Goal: Transaction & Acquisition: Purchase product/service

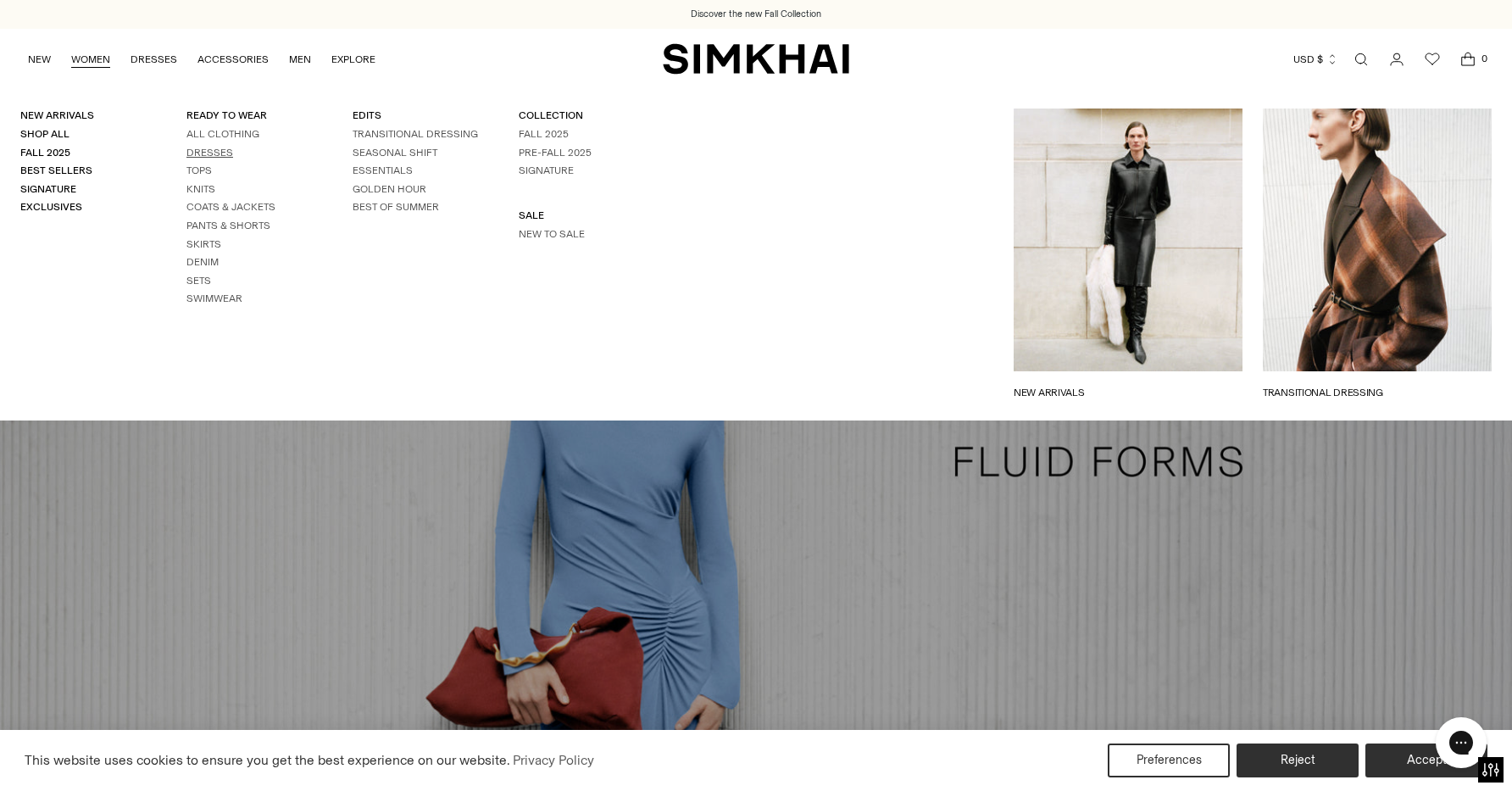
click at [211, 149] on link "Dresses" at bounding box center [210, 152] width 46 height 12
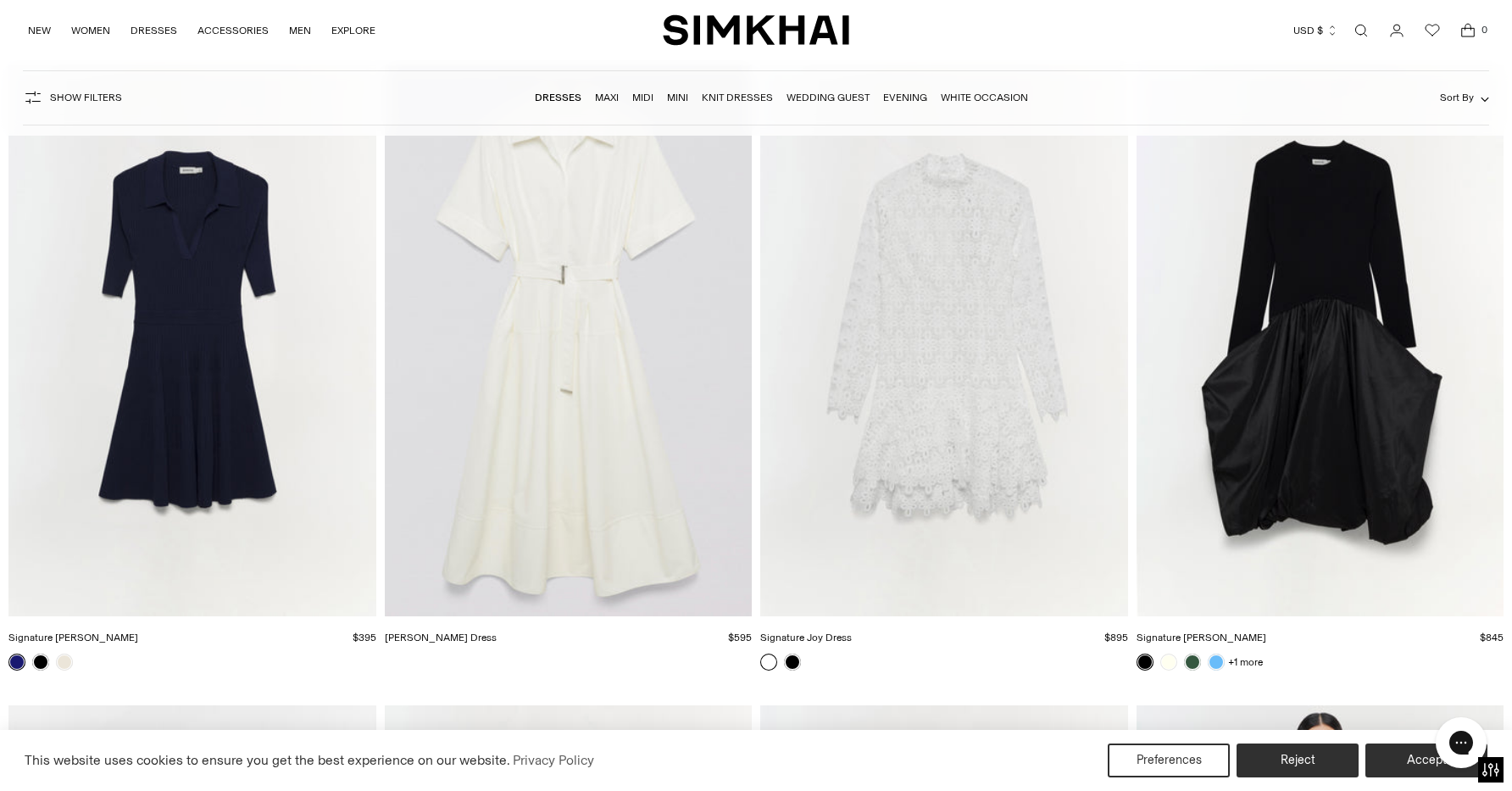
scroll to position [25198, 0]
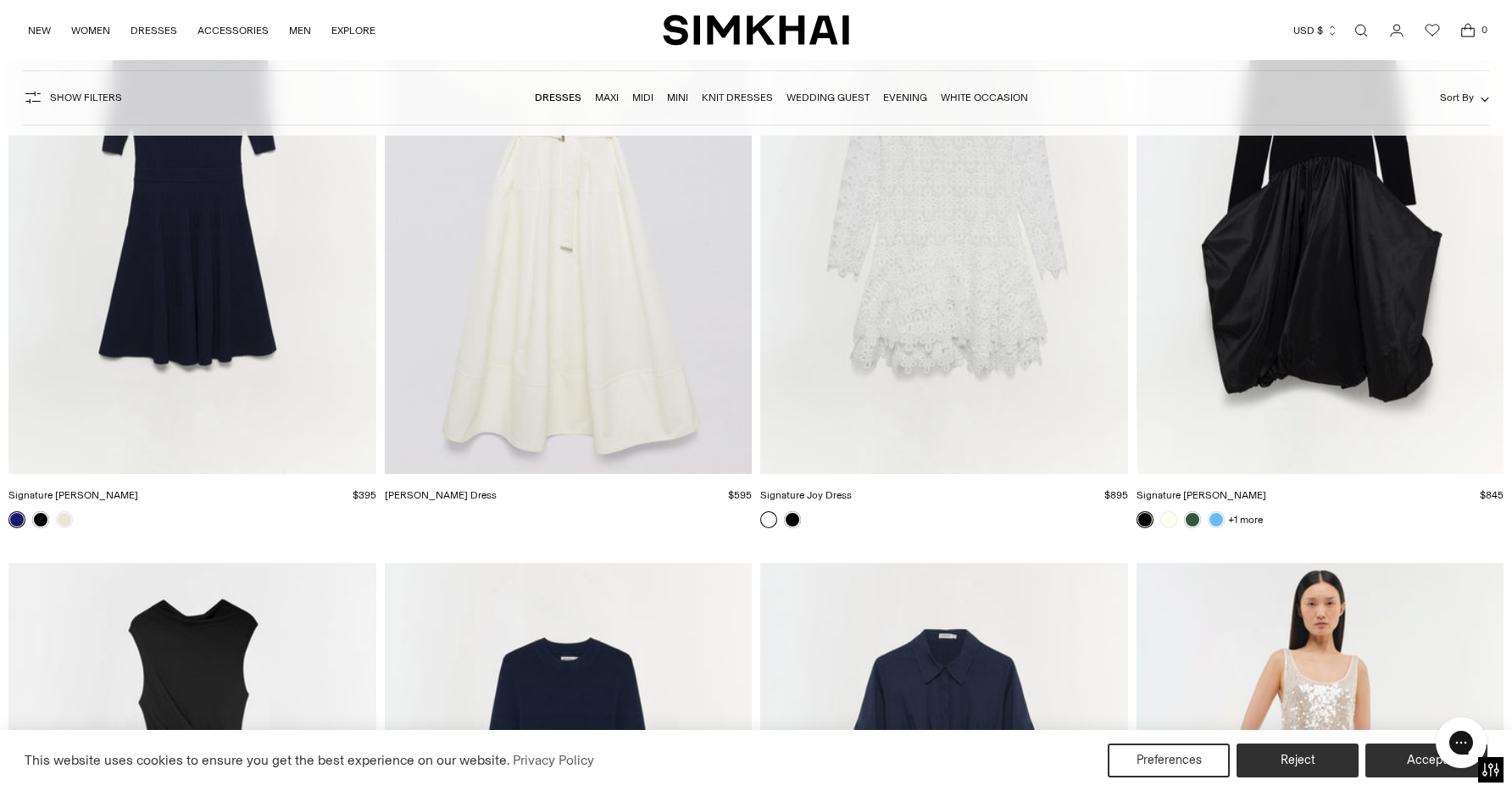
click at [816, 102] on link "Wedding Guest" at bounding box center [828, 97] width 83 height 12
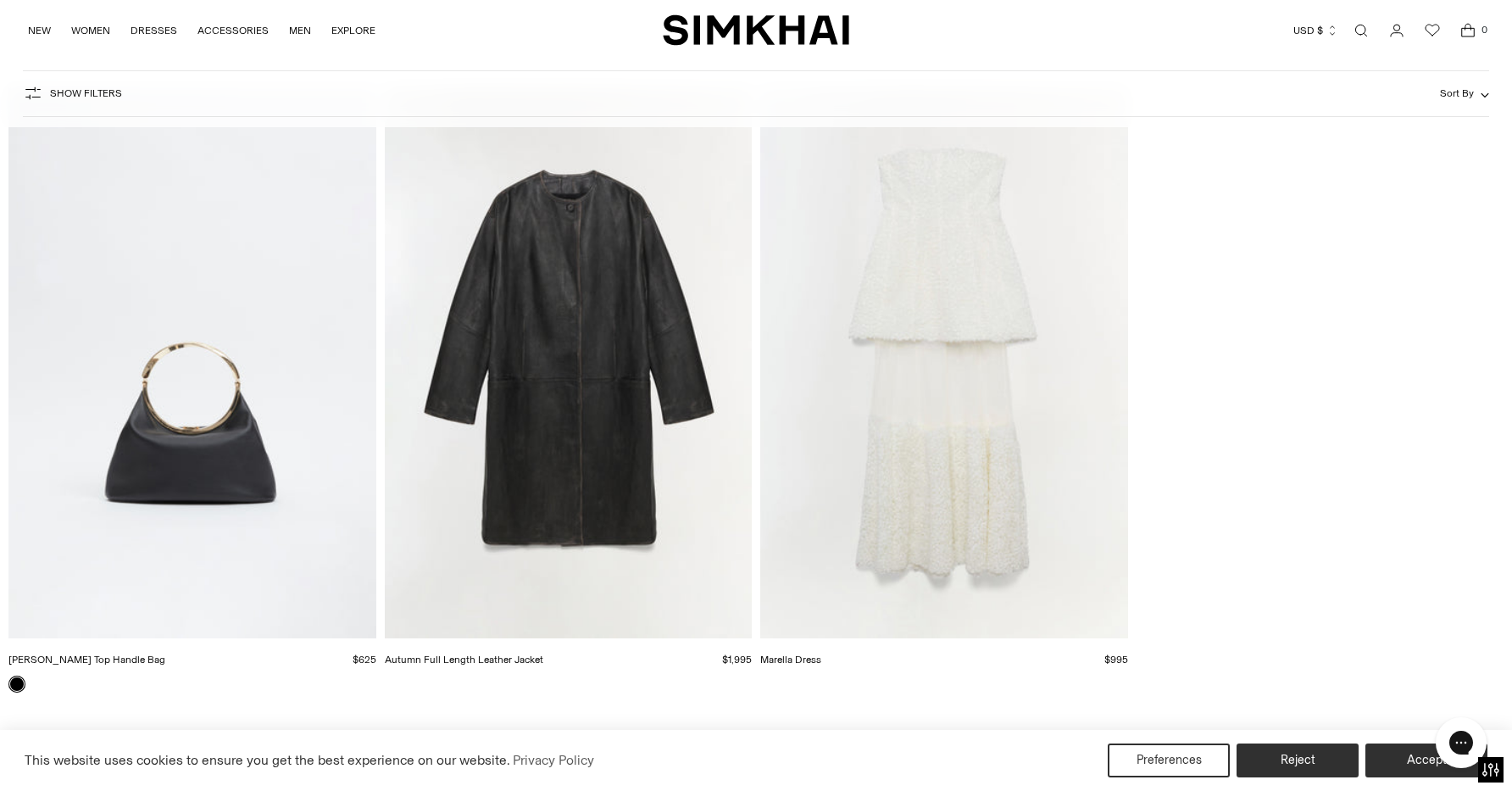
scroll to position [16438, 0]
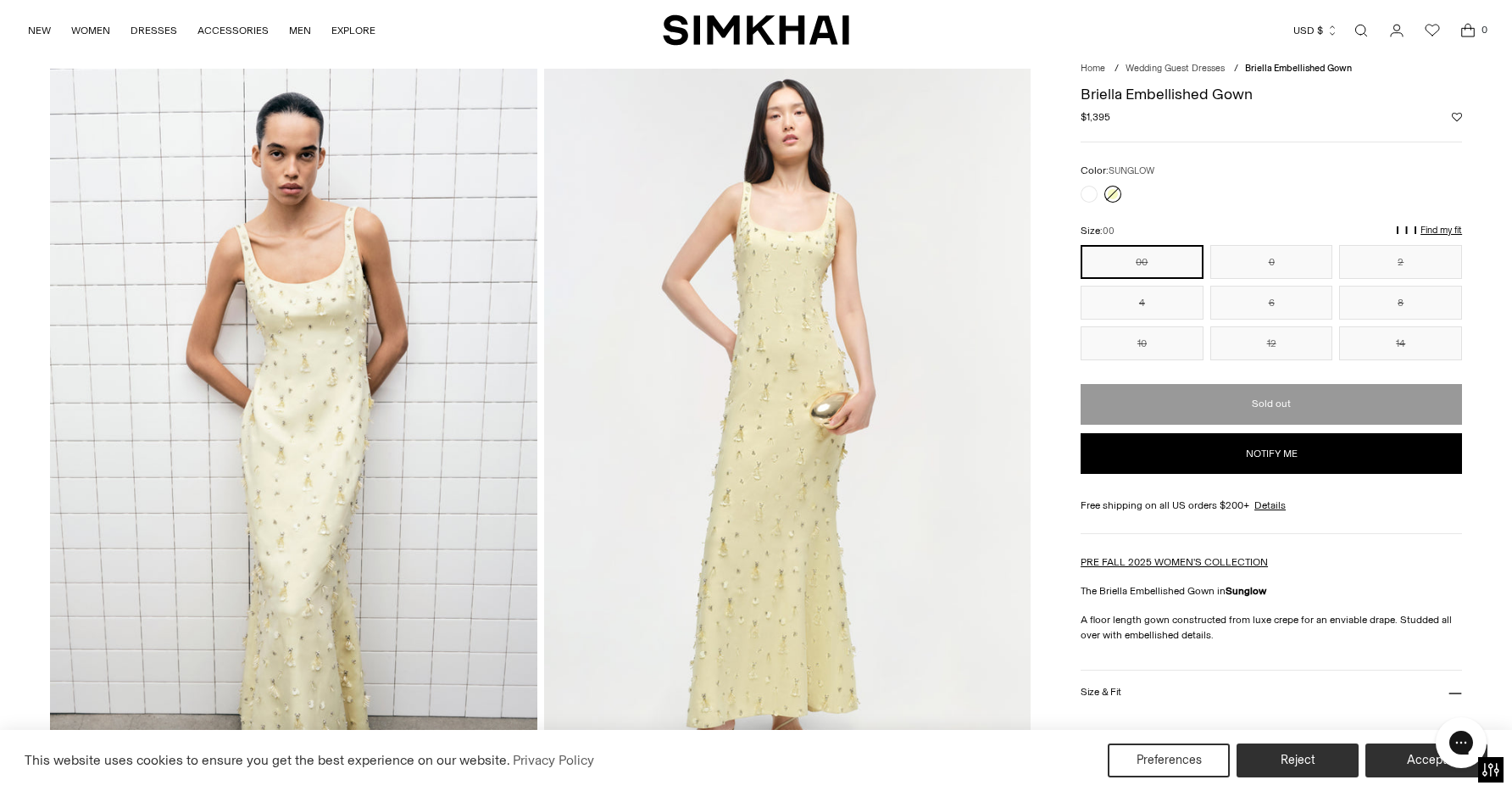
scroll to position [59, 0]
